Goal: Task Accomplishment & Management: Use online tool/utility

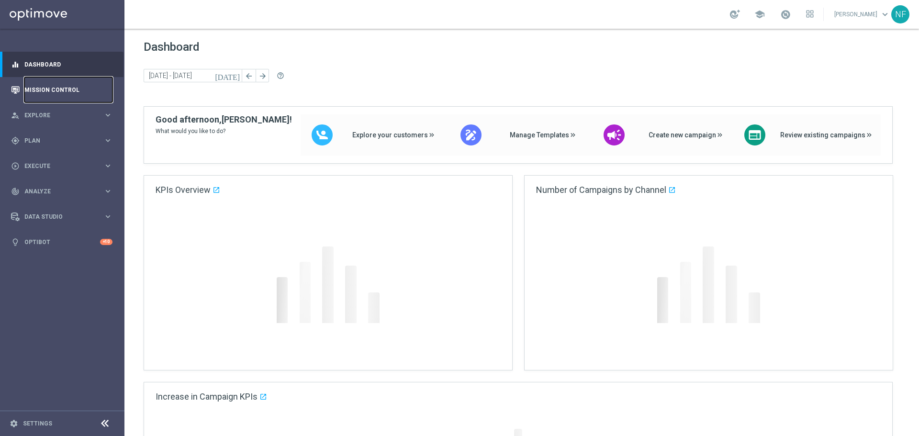
click at [58, 85] on link "Mission Control" at bounding box center [68, 89] width 88 height 25
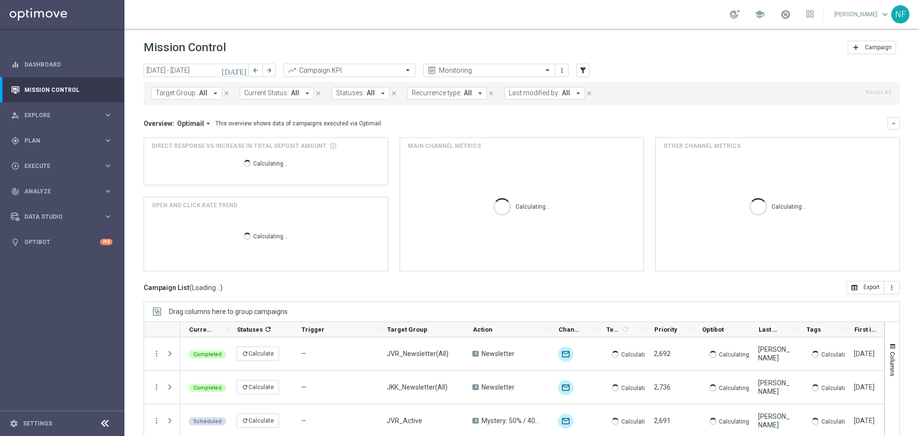
click at [179, 91] on span "Target Group:" at bounding box center [176, 93] width 41 height 8
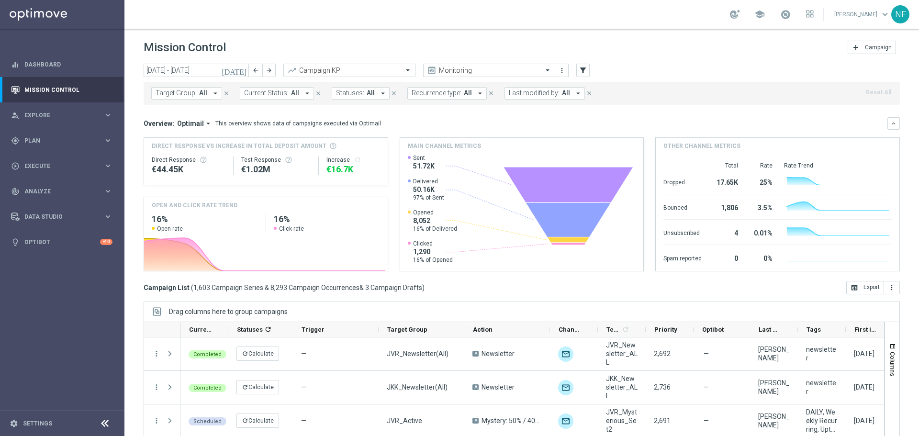
click at [187, 95] on span "Target Group:" at bounding box center [176, 93] width 41 height 8
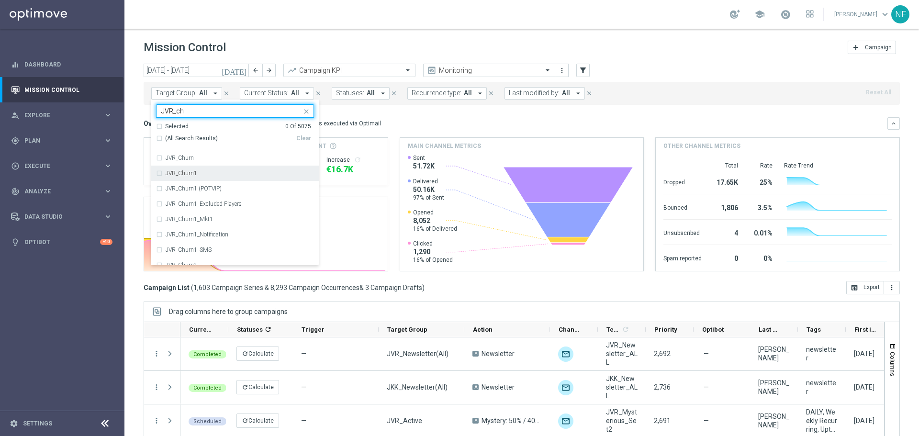
click at [202, 169] on div "JVR_Churn1" at bounding box center [235, 173] width 158 height 15
type input "JVR_ch"
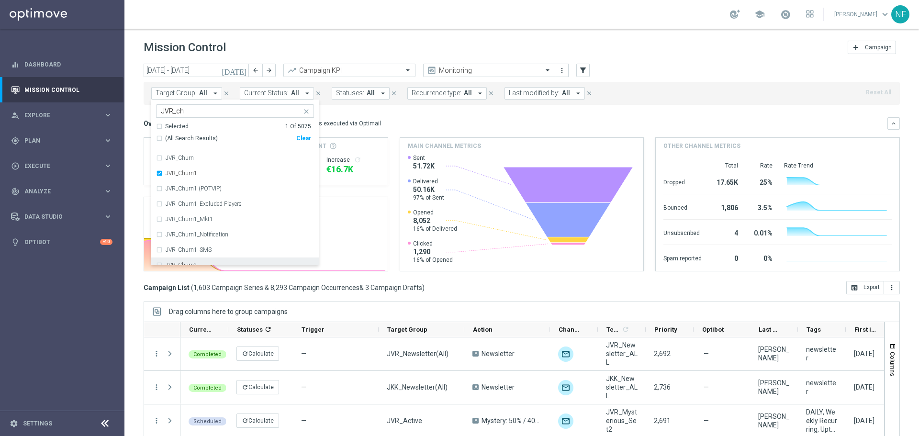
click at [214, 260] on div "JVR_Churn2" at bounding box center [235, 264] width 158 height 15
click at [475, 117] on div "Overview: Optimail arrow_drop_down This overview shows data of campaigns execut…" at bounding box center [522, 123] width 756 height 12
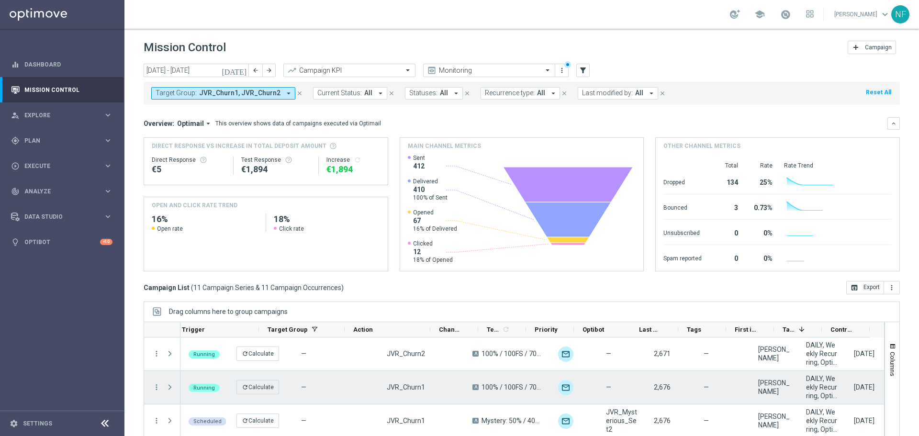
scroll to position [0, 119]
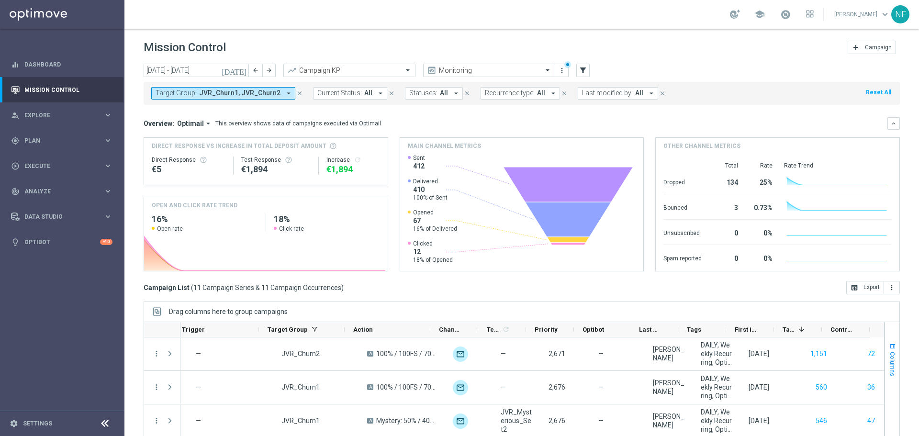
click at [889, 347] on span "button" at bounding box center [893, 347] width 8 height 8
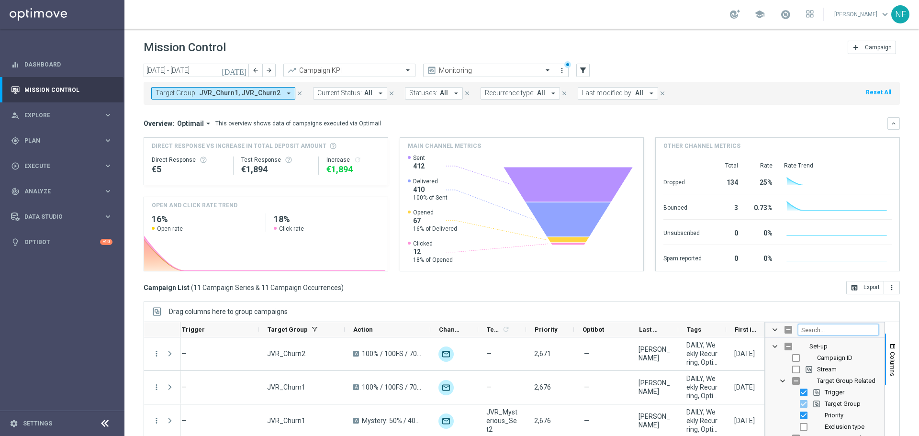
click at [821, 331] on input "Filter Columns Input" at bounding box center [838, 329] width 81 height 11
type input "last"
click at [792, 381] on input "Press SPACE to toggle visibility (hidden)" at bounding box center [796, 381] width 8 height 8
checkbox input "true"
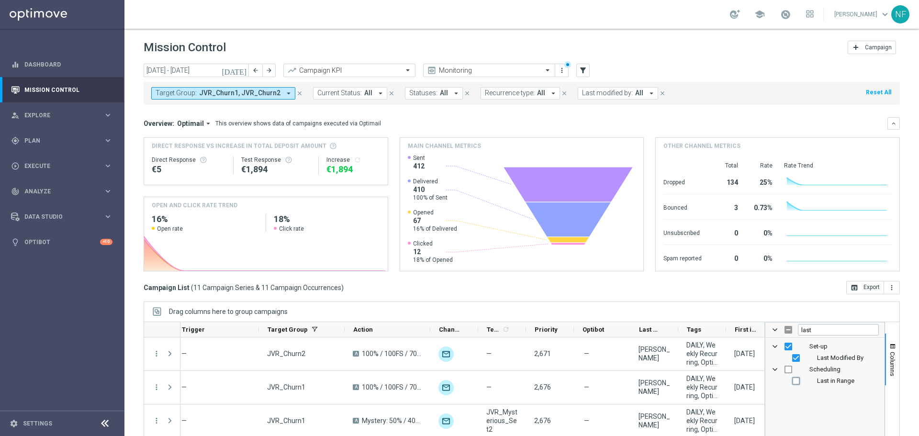
checkbox input "true"
click at [889, 362] on span "Columns" at bounding box center [893, 364] width 8 height 24
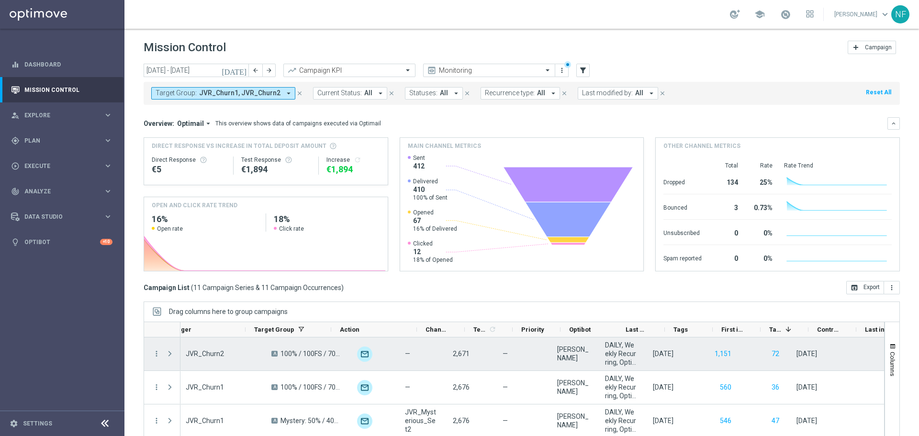
scroll to position [0, 214]
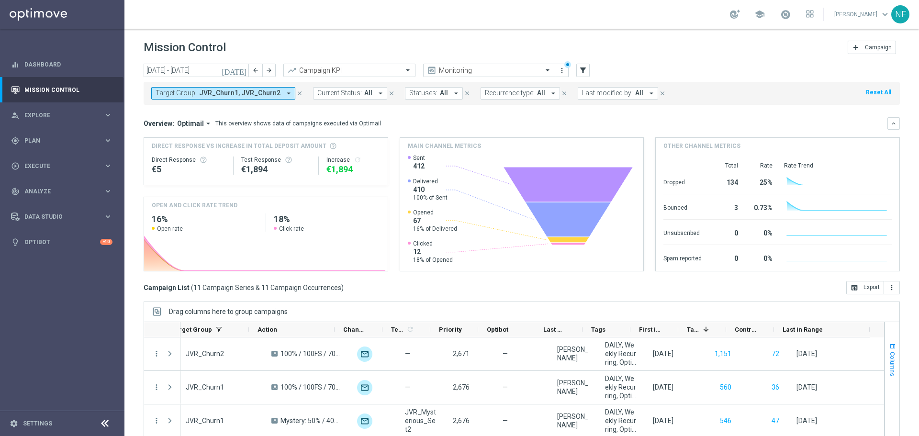
click at [885, 347] on button "Columns" at bounding box center [892, 360] width 14 height 52
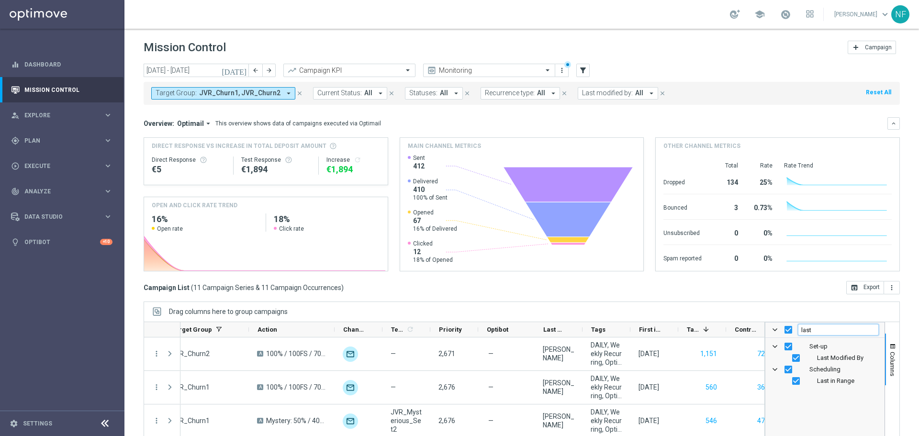
drag, startPoint x: 805, startPoint y: 326, endPoint x: 757, endPoint y: 326, distance: 48.3
click at [777, 326] on div "last" at bounding box center [824, 330] width 119 height 15
type input "end"
checkbox input "false"
type input "end"
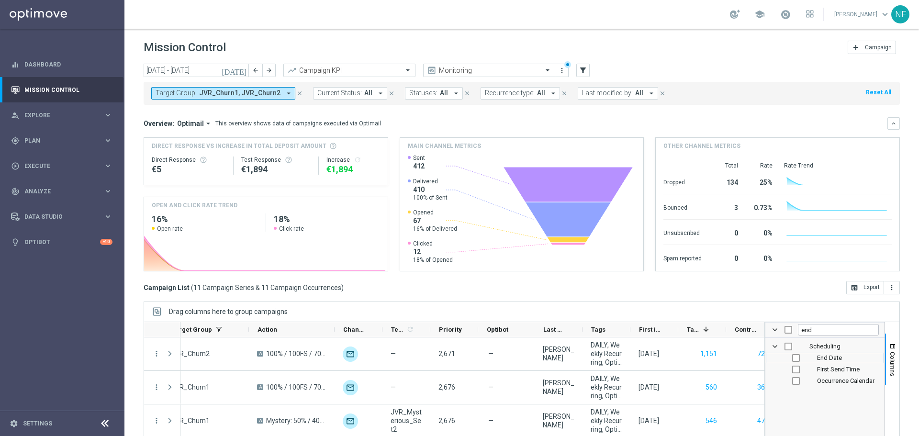
click at [793, 358] on div "End Date" at bounding box center [831, 357] width 94 height 11
click at [792, 357] on input "Press SPACE to toggle visibility (hidden)" at bounding box center [796, 358] width 8 height 8
checkbox input "true"
checkbox input "false"
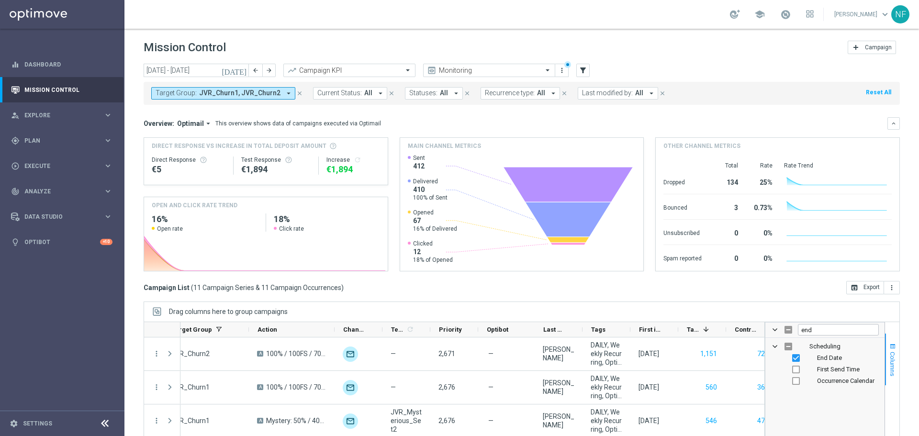
click at [889, 347] on span "button" at bounding box center [893, 347] width 8 height 8
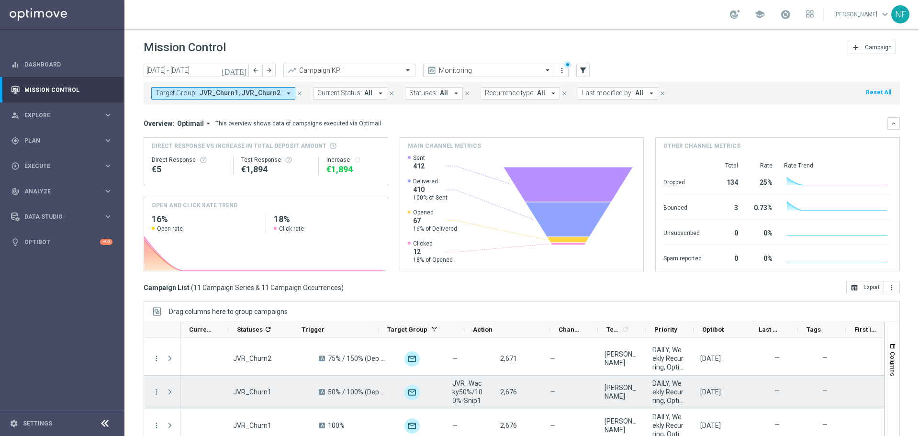
scroll to position [0, 0]
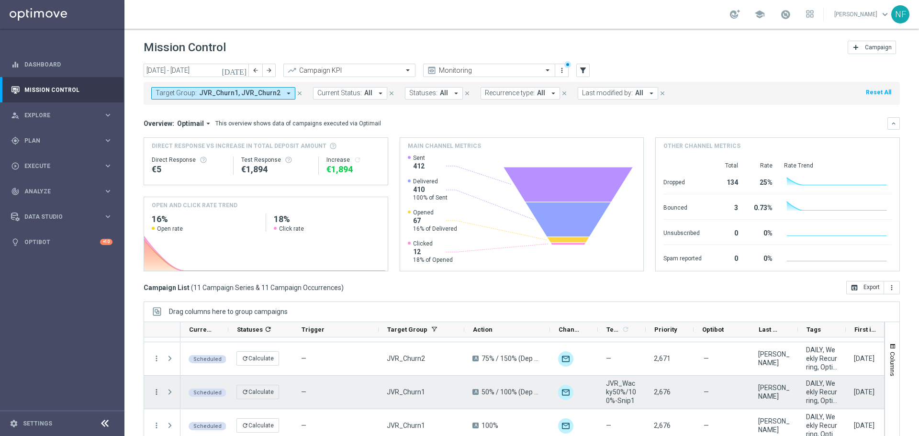
click at [155, 391] on icon "more_vert" at bounding box center [156, 392] width 9 height 9
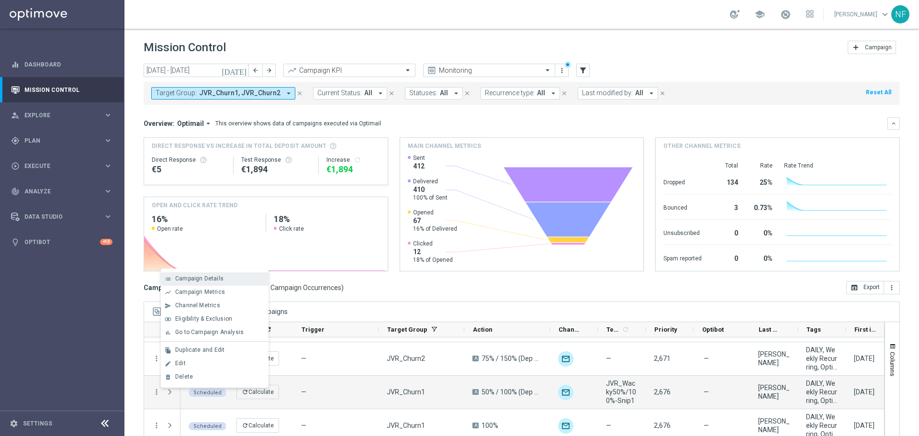
click at [201, 273] on div "list Campaign Details" at bounding box center [215, 278] width 108 height 13
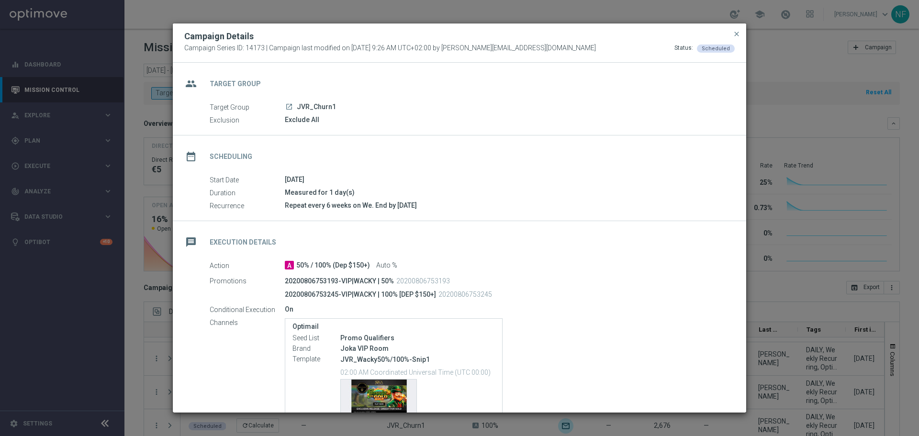
click at [647, 19] on modal-container "Campaign Details Campaign Series ID: 14173 | Campaign last modified on [DATE] 9…" at bounding box center [459, 218] width 919 height 436
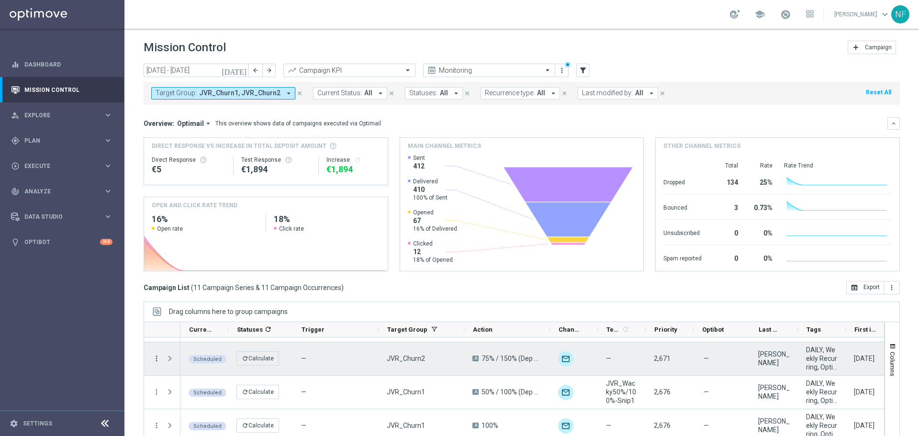
click at [157, 358] on icon "more_vert" at bounding box center [156, 358] width 9 height 9
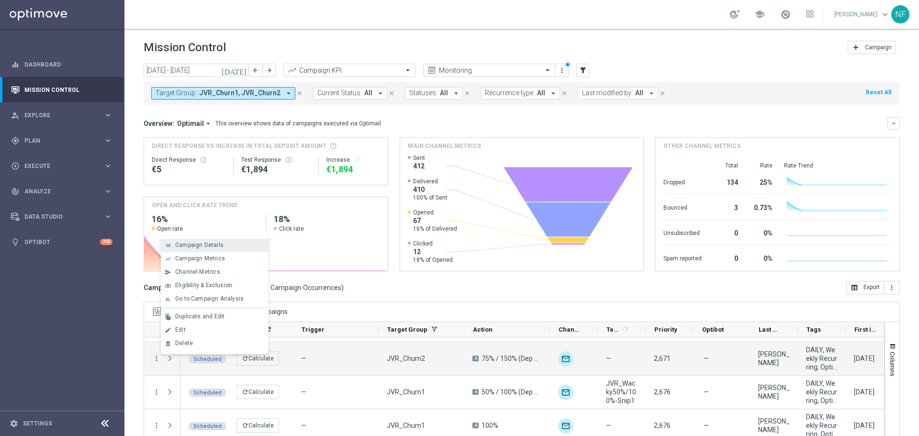
click at [194, 245] on span "Campaign Details" at bounding box center [199, 245] width 48 height 7
